Goal: Task Accomplishment & Management: Manage account settings

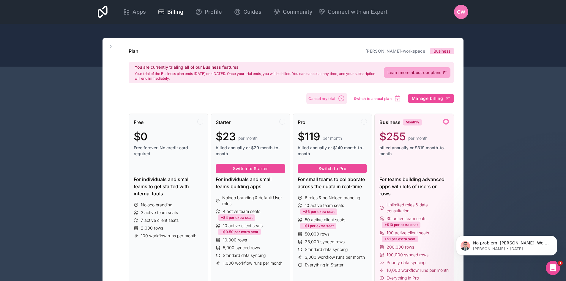
click at [343, 98] on icon "button" at bounding box center [341, 98] width 7 height 7
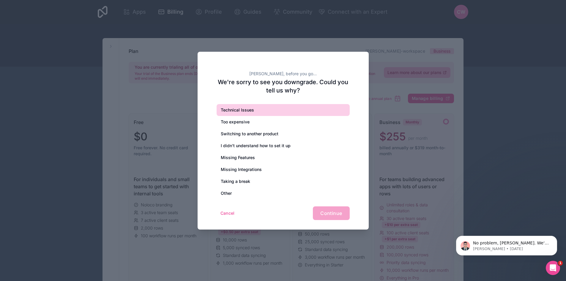
click at [249, 114] on div "Technical Issues" at bounding box center [283, 110] width 133 height 12
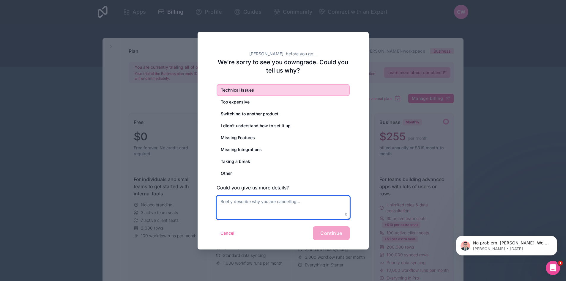
click at [297, 202] on textarea at bounding box center [283, 207] width 133 height 23
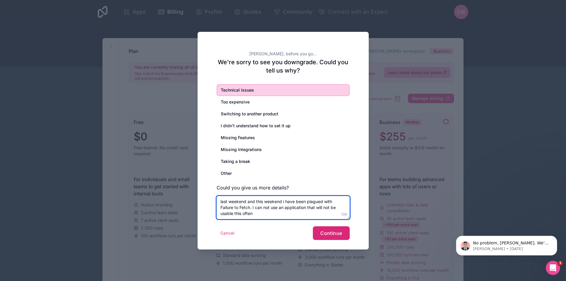
type textarea "last weekend and this weekend i have been plagued with Failure to Fetch. I can …"
click at [333, 232] on span "Continue" at bounding box center [331, 233] width 22 height 6
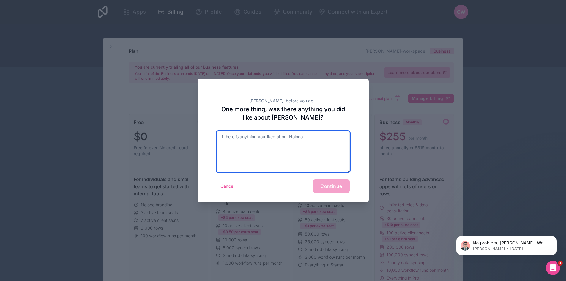
click at [296, 142] on textarea at bounding box center [283, 151] width 133 height 41
type textarea "it was easy to use while it worked."
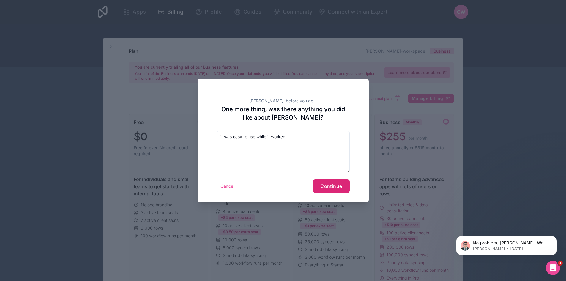
click at [332, 188] on span "Continue" at bounding box center [331, 186] width 22 height 6
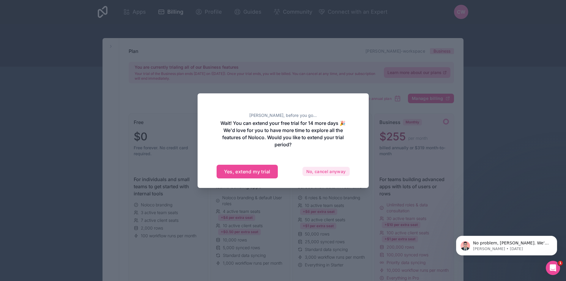
click at [319, 171] on button "No, cancel anyway" at bounding box center [326, 172] width 47 height 10
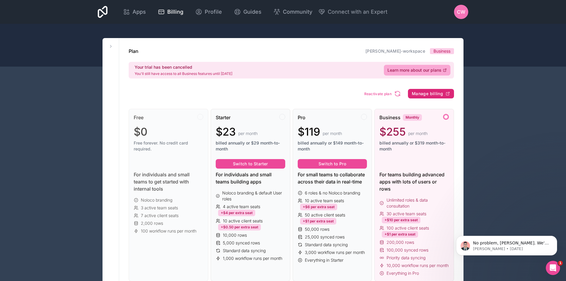
click at [429, 93] on span "Manage billing" at bounding box center [427, 93] width 31 height 5
